Goal: Find specific page/section: Find specific page/section

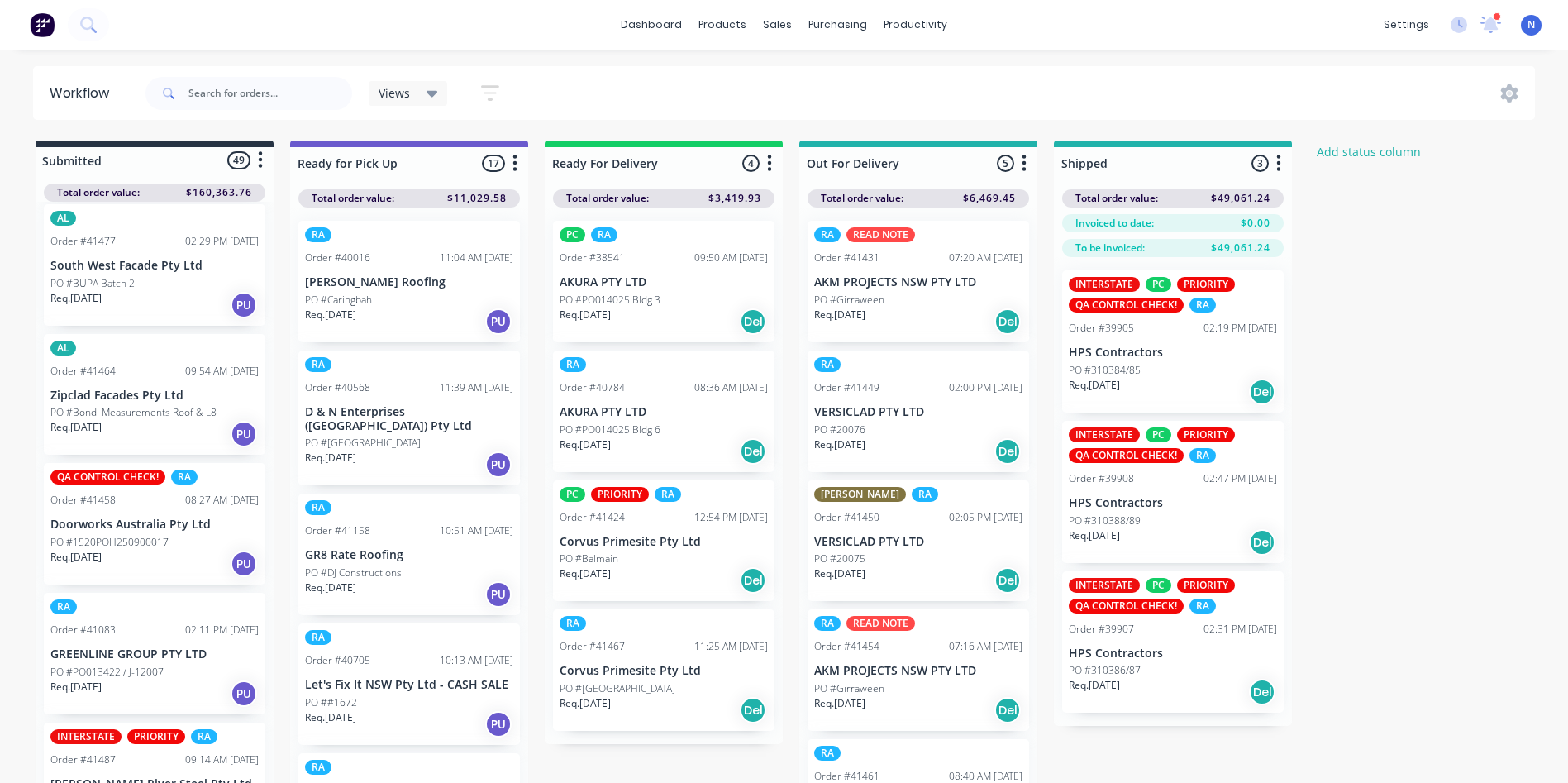
scroll to position [4302, 0]
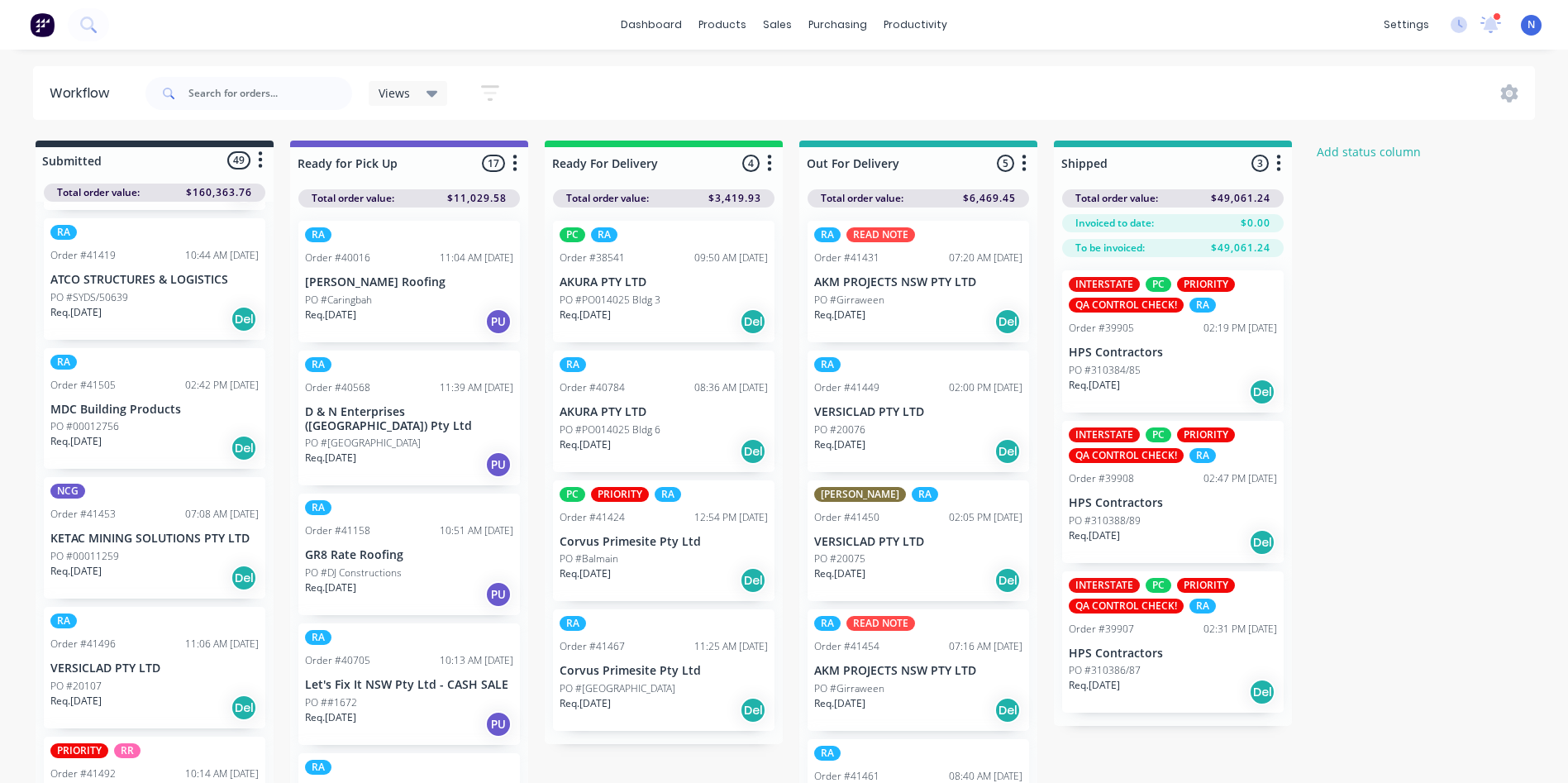
click at [110, 532] on p "KETAC MINING SOLUTIONS PTY LTD" at bounding box center [155, 539] width 209 height 14
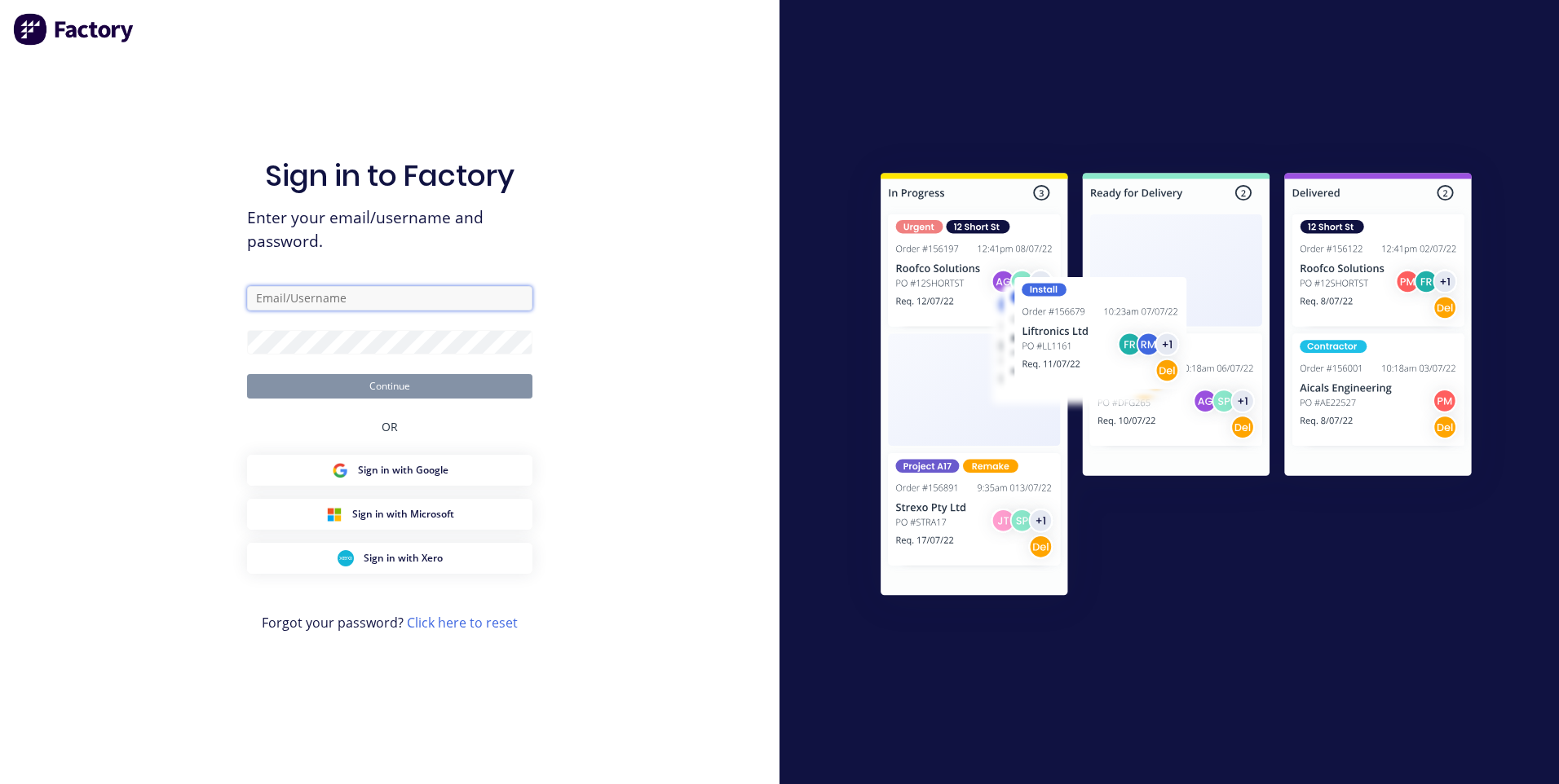
type input "ncg@vilno.com.au"
click at [393, 386] on button "Continue" at bounding box center [389, 386] width 285 height 24
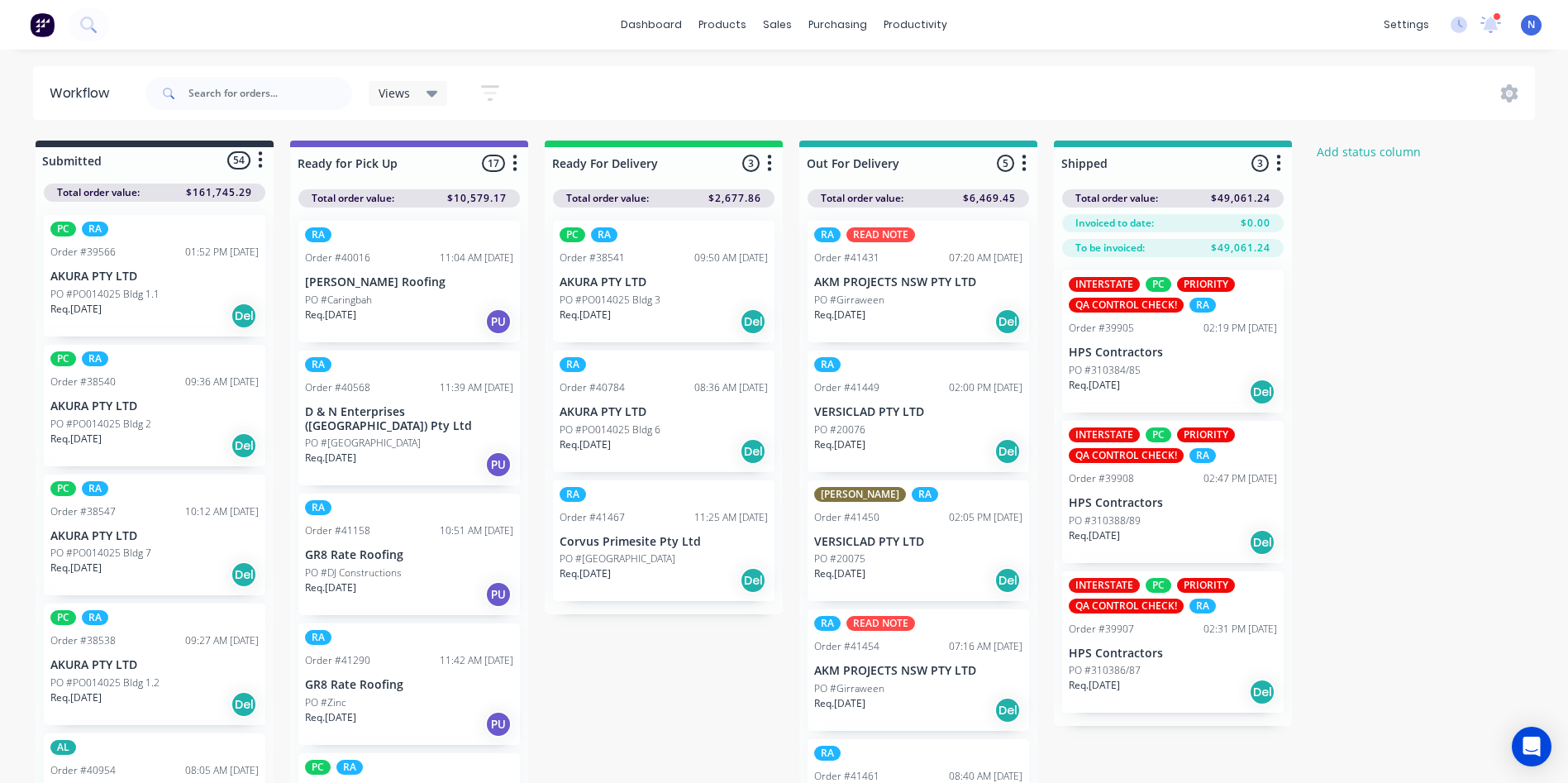
scroll to position [4431, 0]
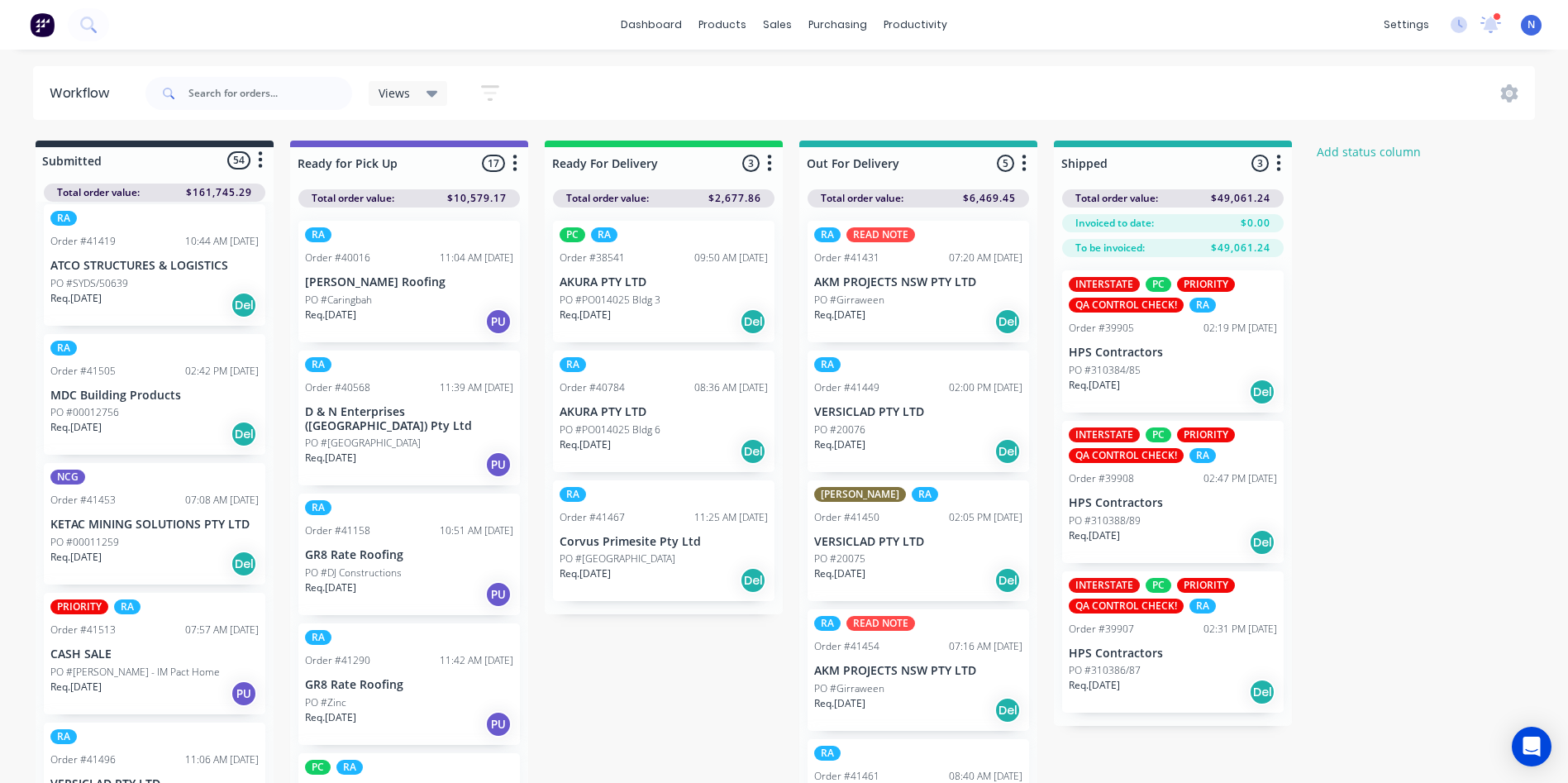
click at [111, 534] on div "NCG Order #41453 07:08 AM 02/09/25 KETAC MINING SOLUTIONS PTY LTD PO #00011259 …" at bounding box center [154, 524] width 222 height 121
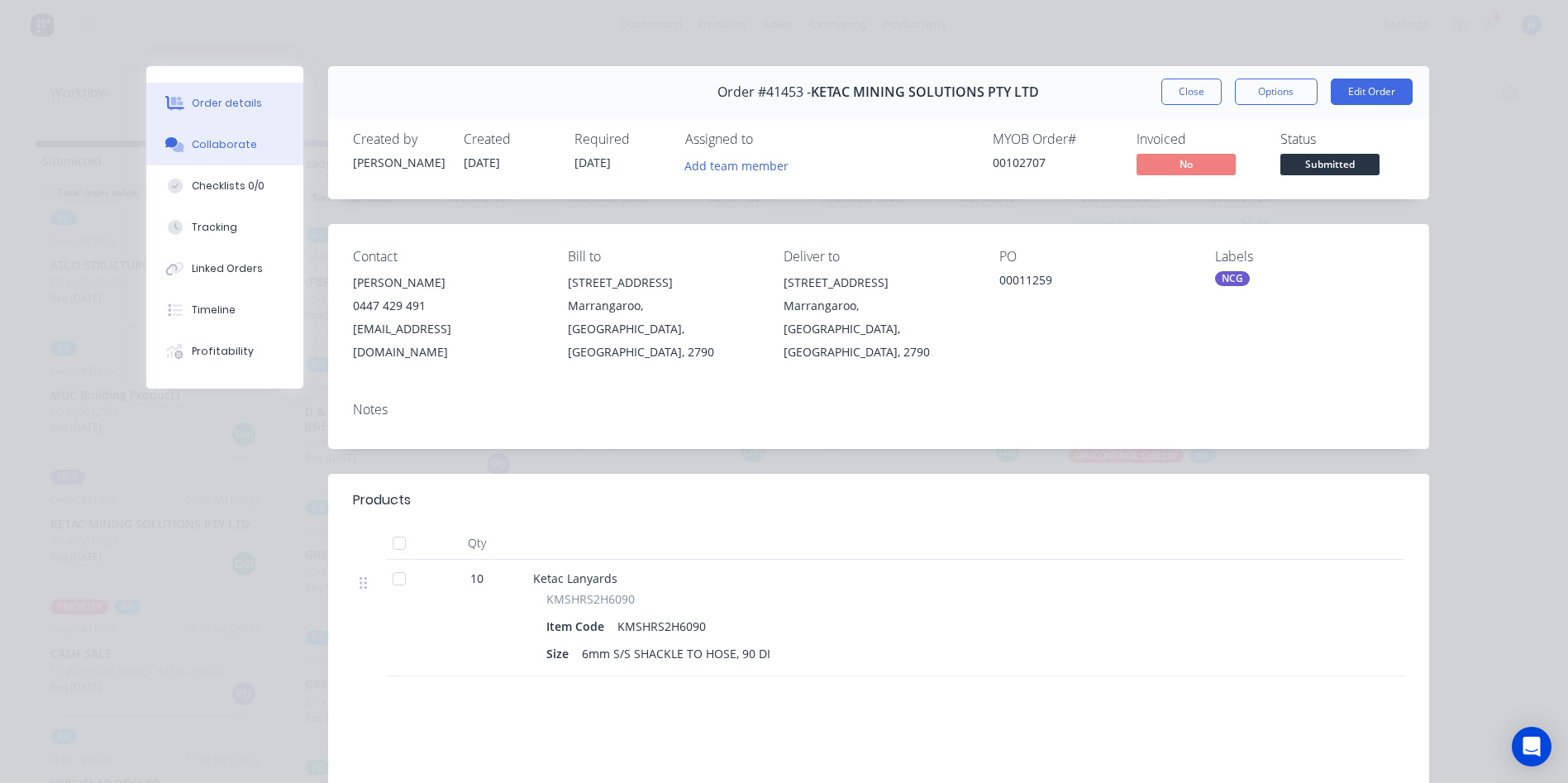
click at [238, 145] on div "Collaborate" at bounding box center [225, 144] width 66 height 15
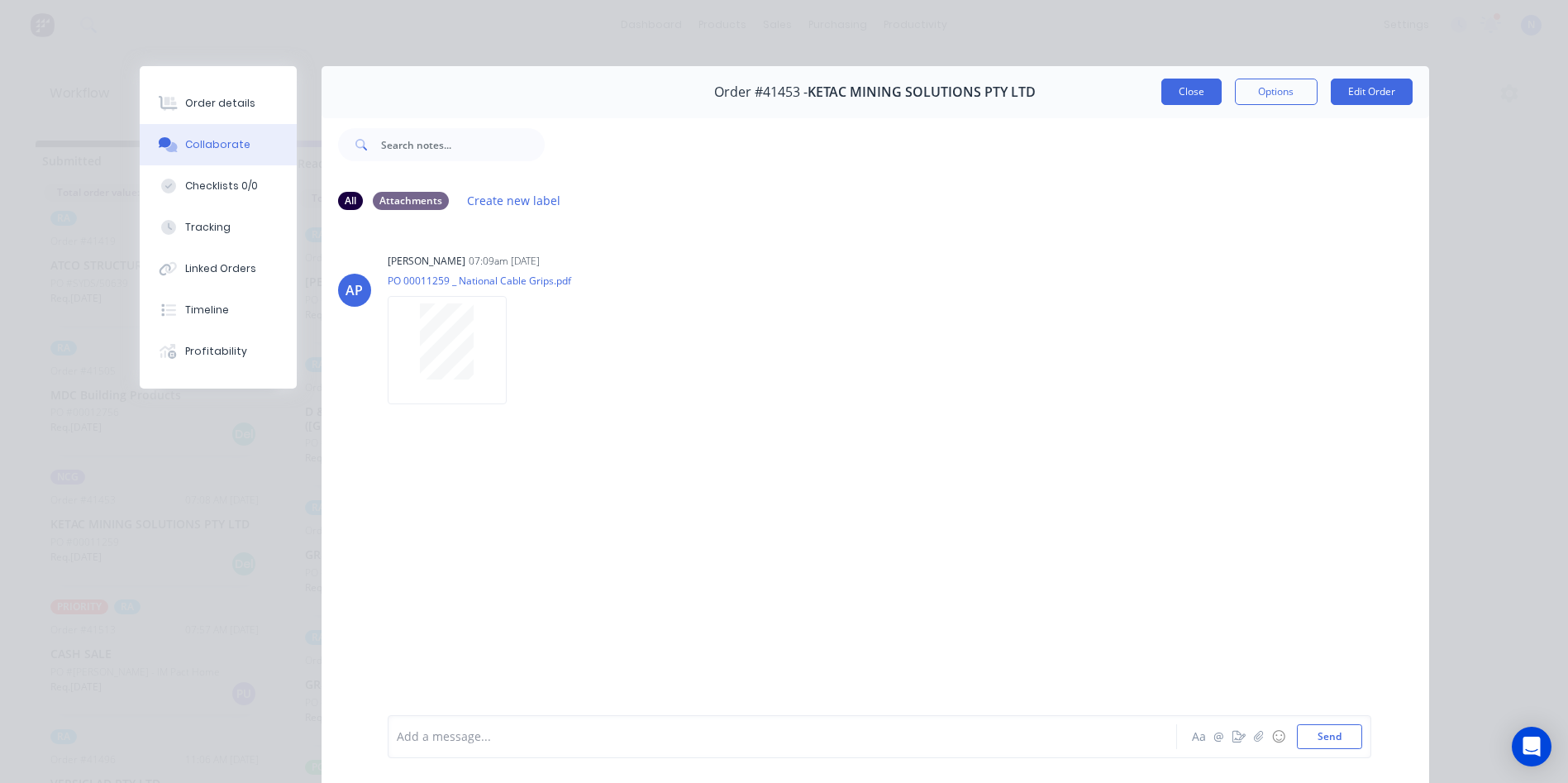
click at [1182, 88] on button "Close" at bounding box center [1191, 91] width 61 height 27
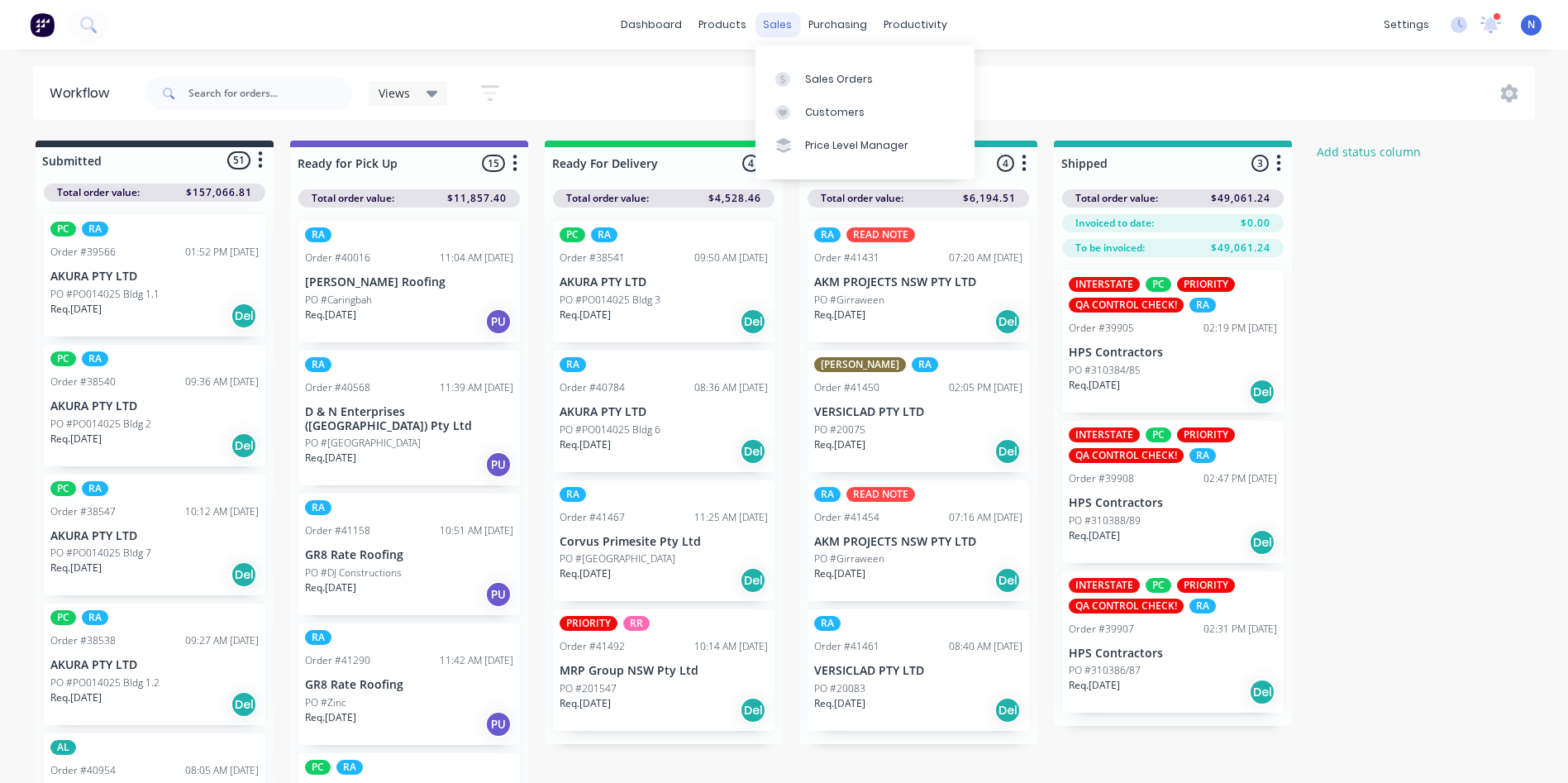
click at [769, 28] on div "sales" at bounding box center [777, 24] width 46 height 25
click at [826, 77] on div "Sales Orders" at bounding box center [839, 78] width 68 height 15
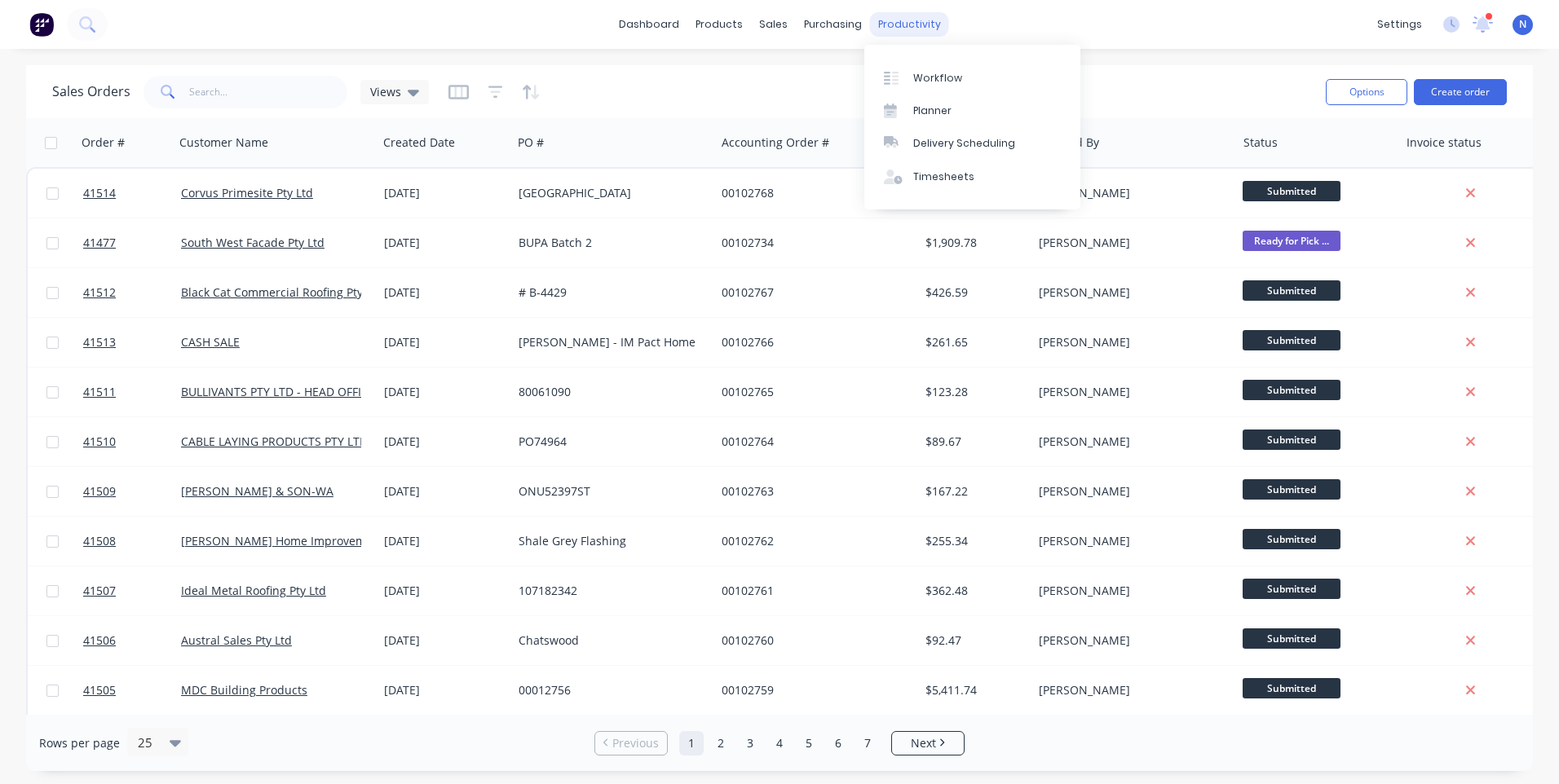
click at [918, 25] on div "productivity" at bounding box center [910, 24] width 79 height 24
click at [938, 85] on link "Workflow" at bounding box center [973, 76] width 216 height 32
